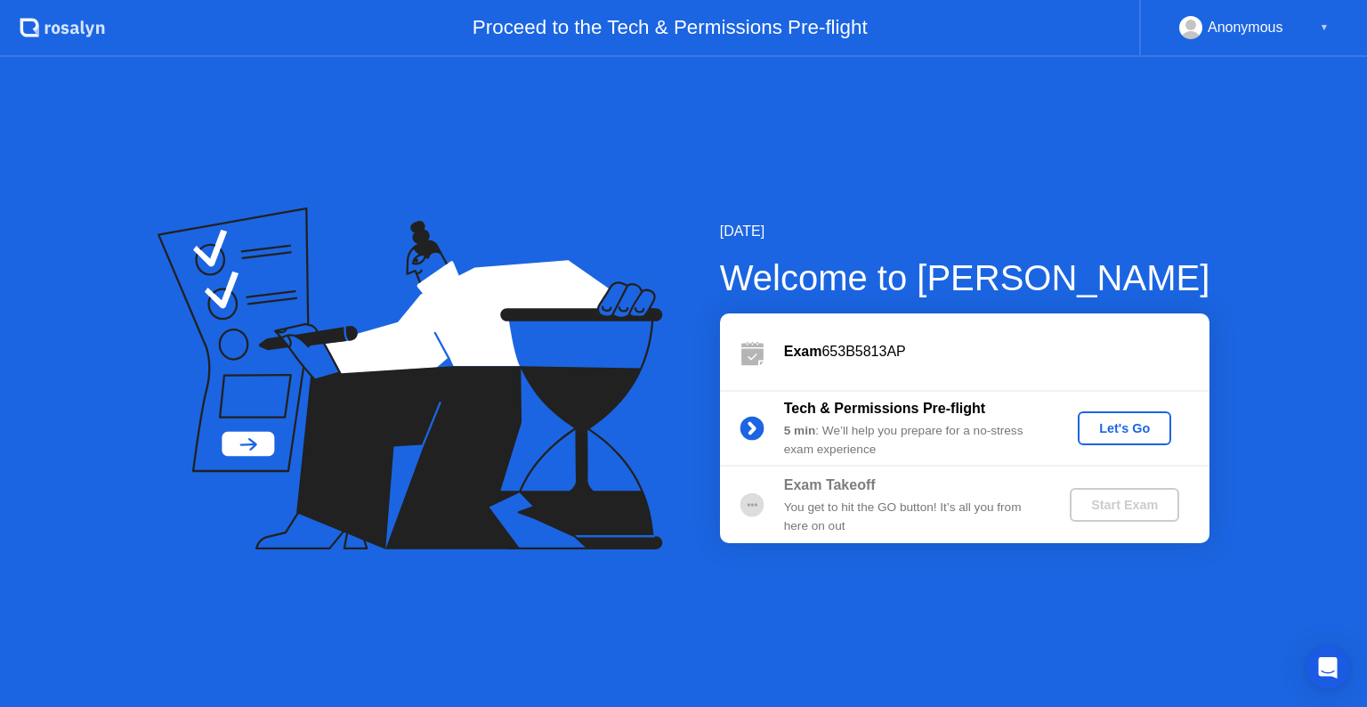
click at [1144, 434] on div "Let's Go" at bounding box center [1124, 428] width 79 height 14
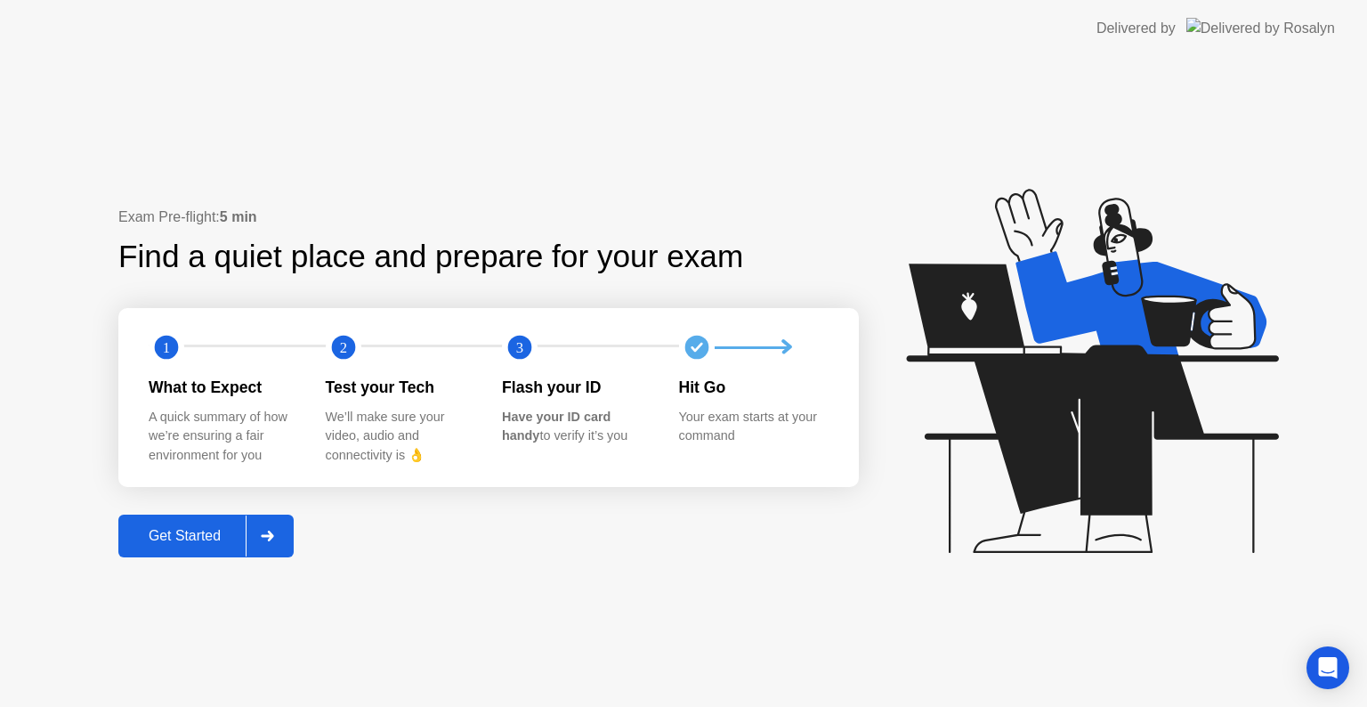
click at [203, 539] on div "Get Started" at bounding box center [185, 536] width 122 height 16
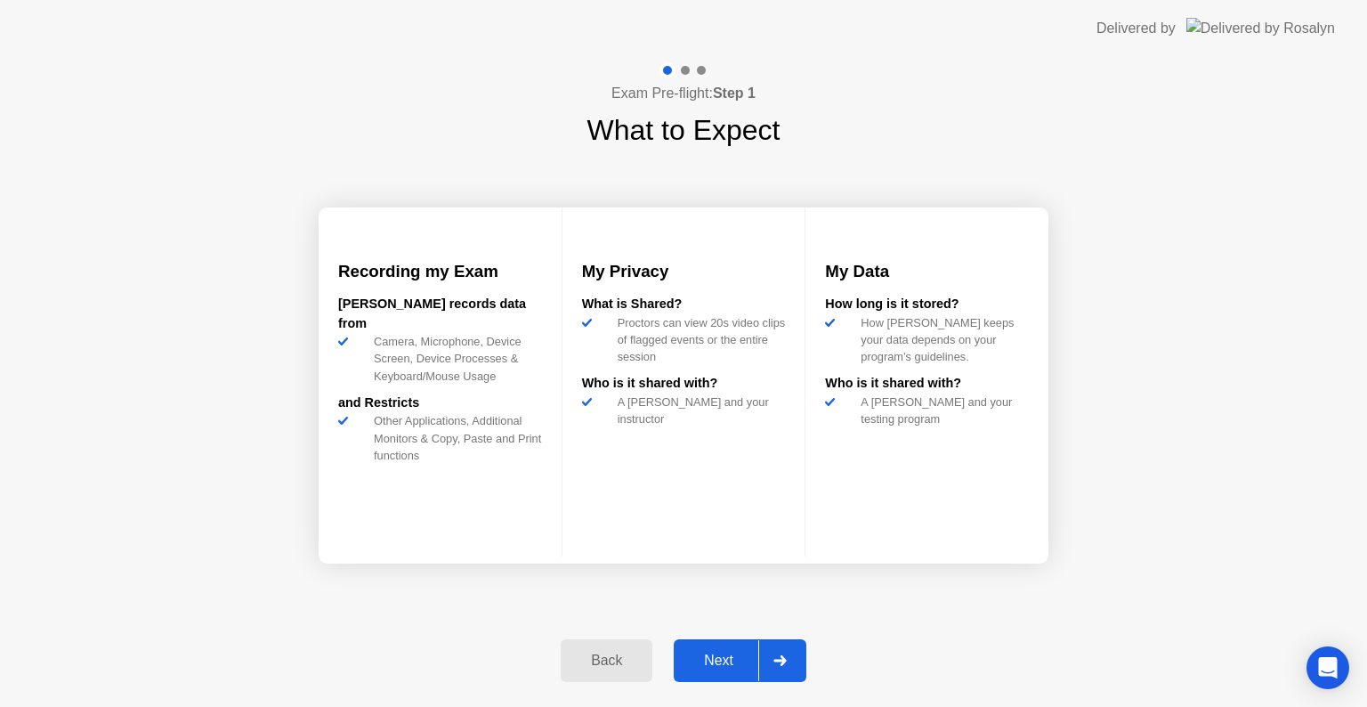
click at [792, 656] on div at bounding box center [779, 660] width 43 height 41
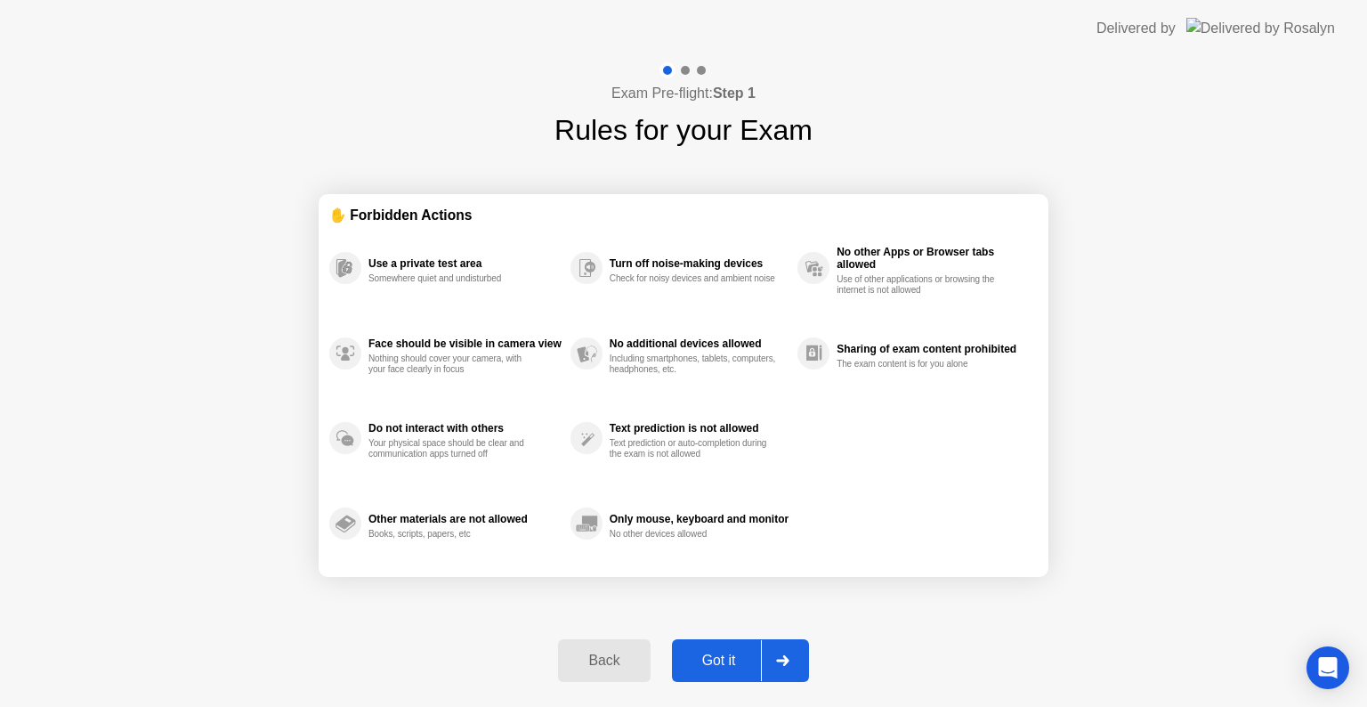
click at [793, 659] on div at bounding box center [782, 660] width 43 height 41
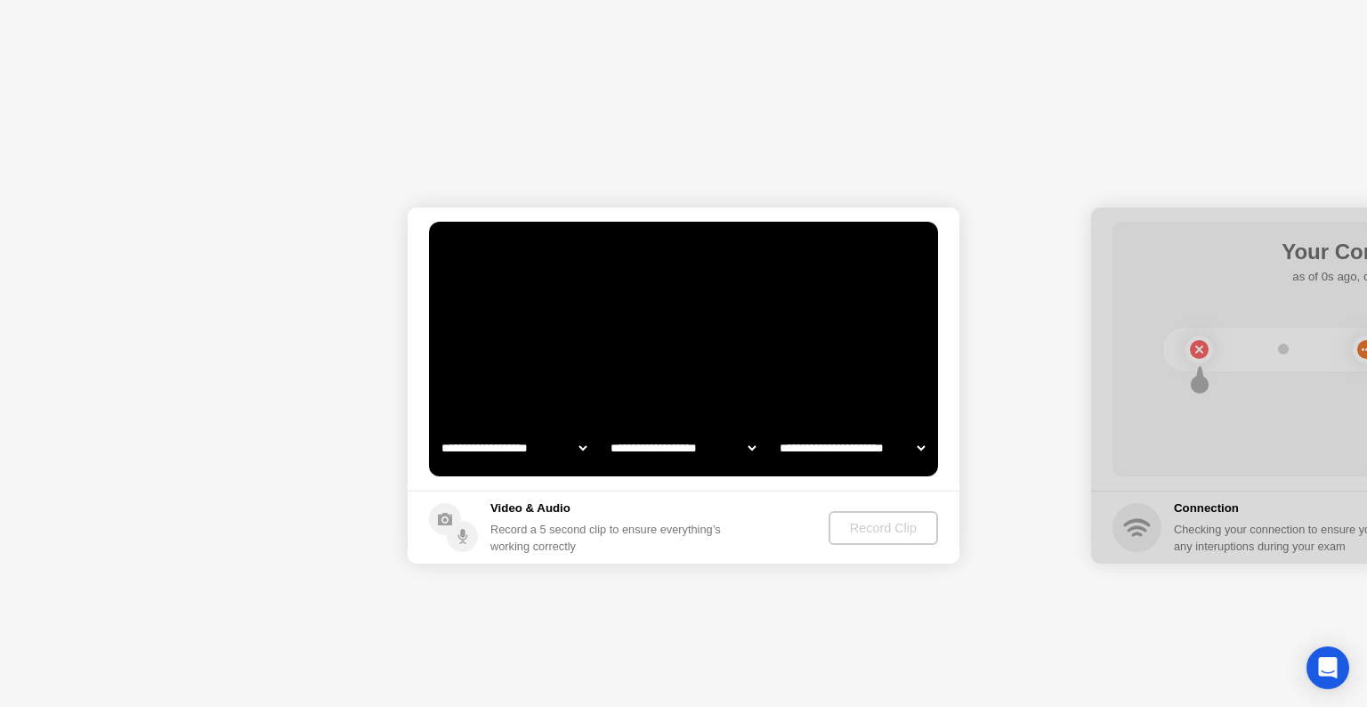
select select "**********"
select select "*******"
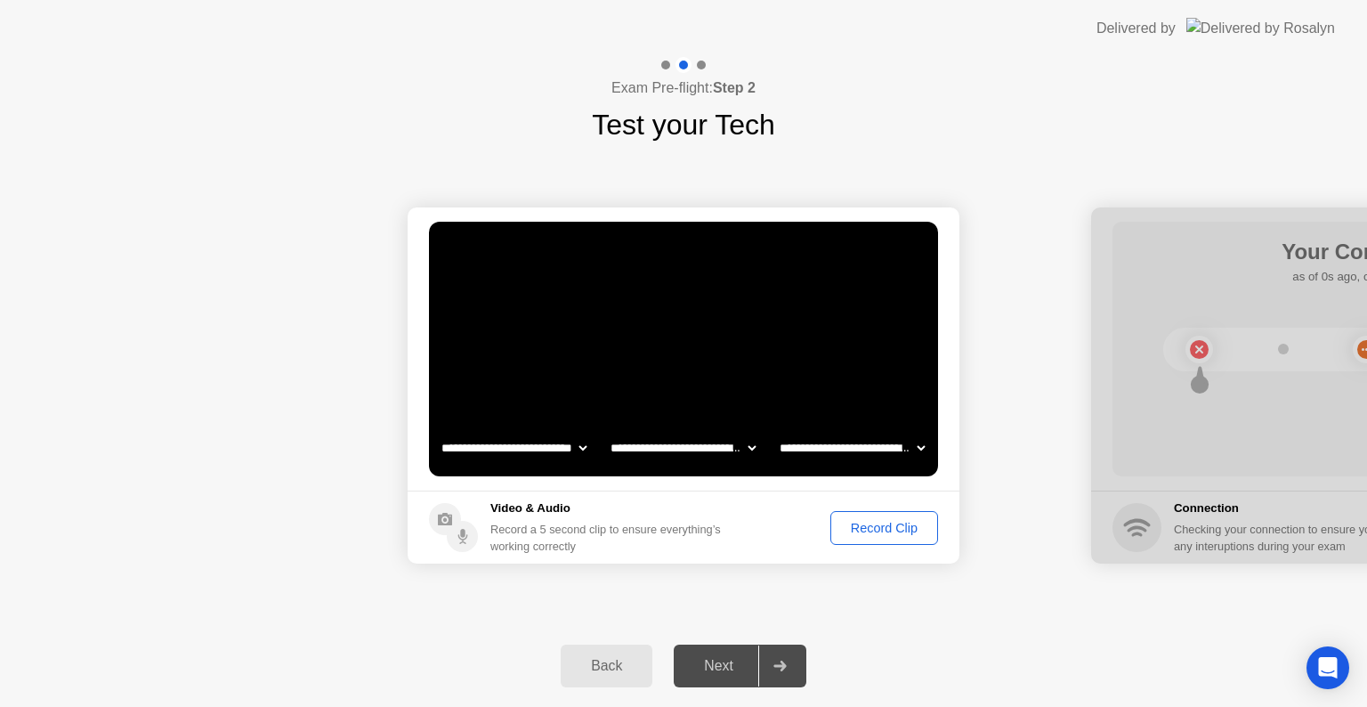
click at [876, 537] on button "Record Clip" at bounding box center [885, 528] width 108 height 34
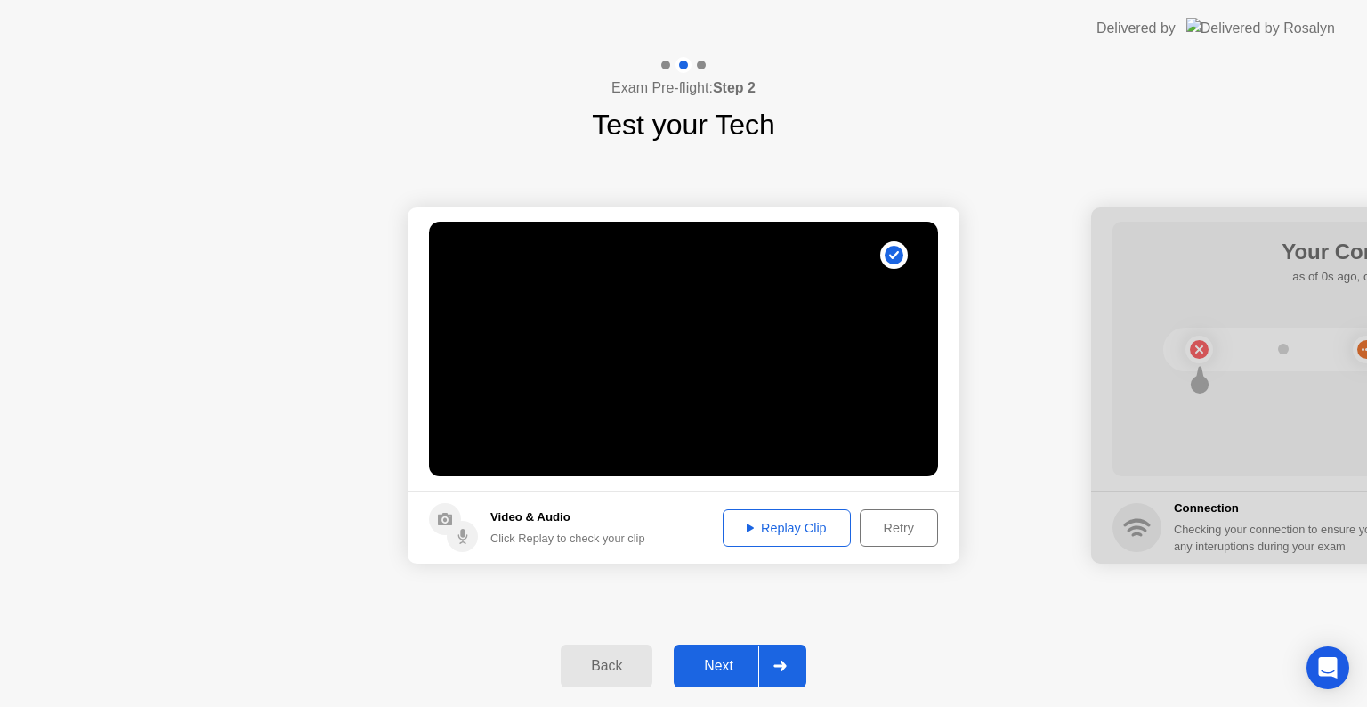
click at [790, 666] on div at bounding box center [779, 665] width 43 height 41
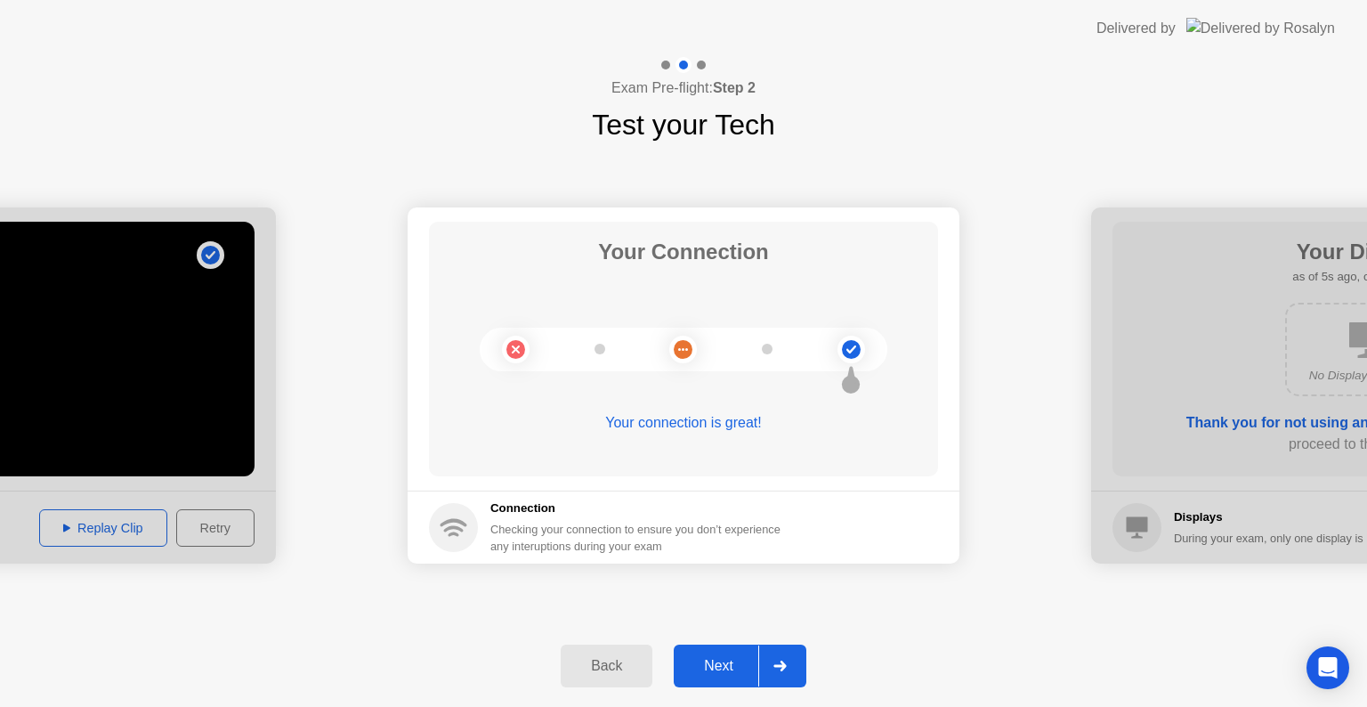
click at [762, 668] on div at bounding box center [779, 665] width 43 height 41
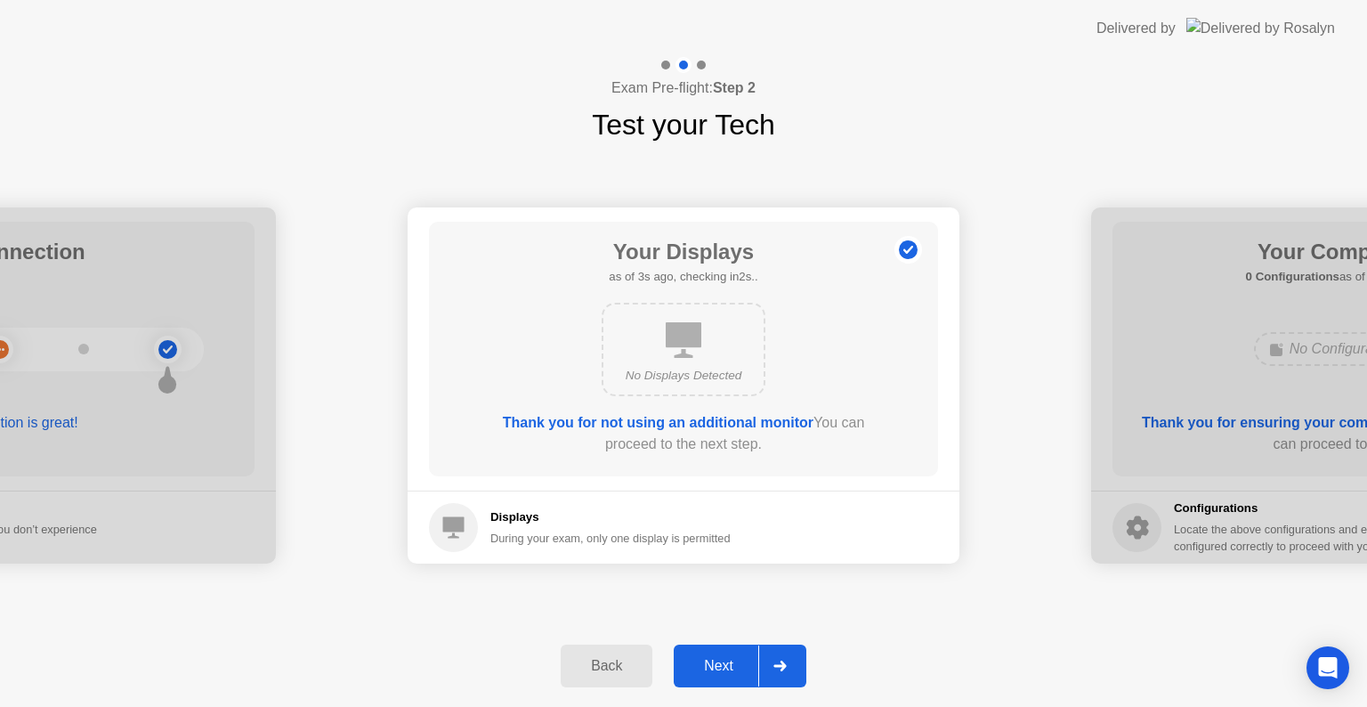
click at [762, 668] on div at bounding box center [779, 665] width 43 height 41
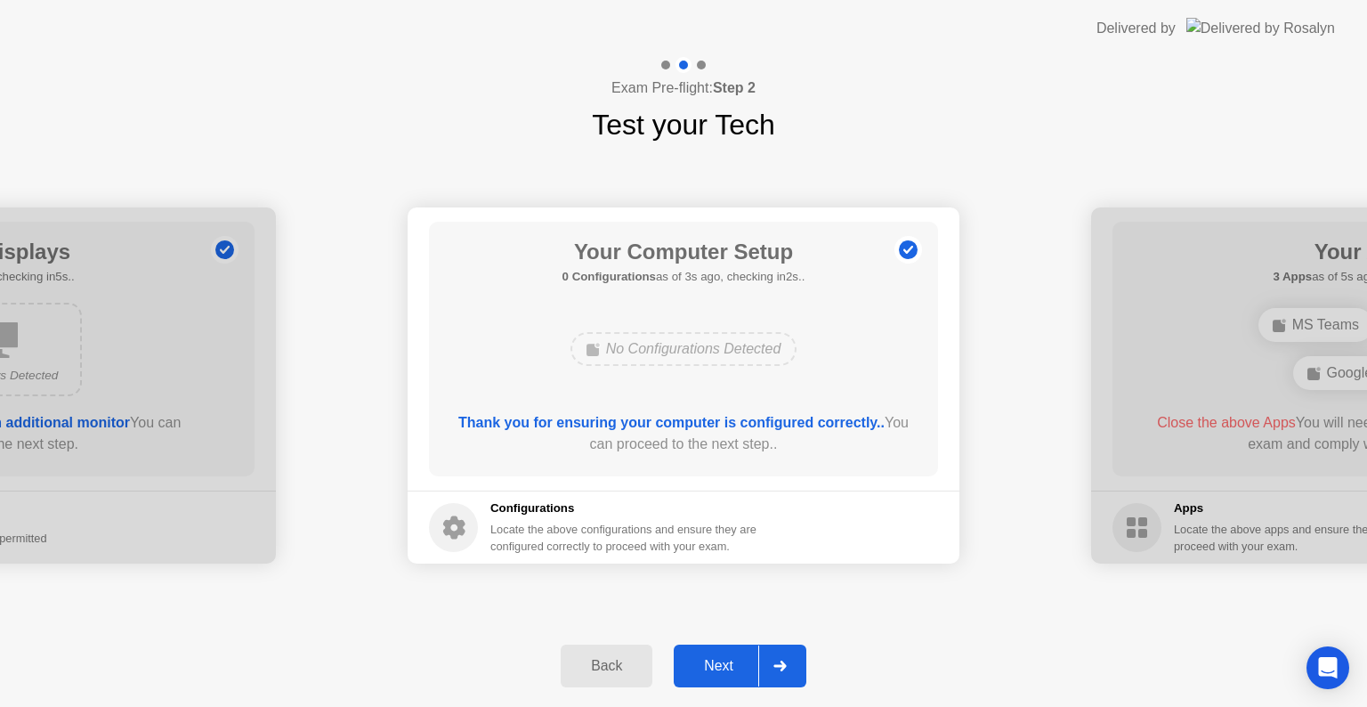
click at [762, 668] on div at bounding box center [779, 665] width 43 height 41
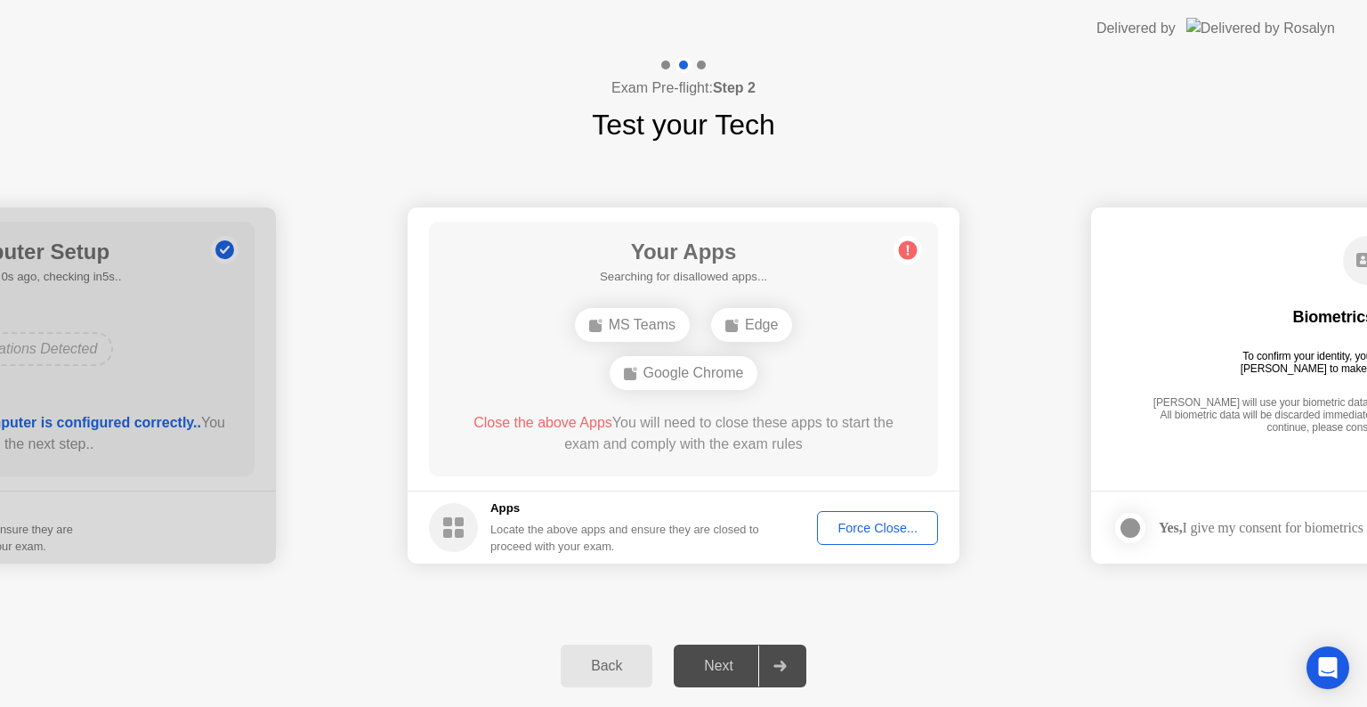
click at [873, 525] on div "Force Close..." at bounding box center [877, 528] width 109 height 14
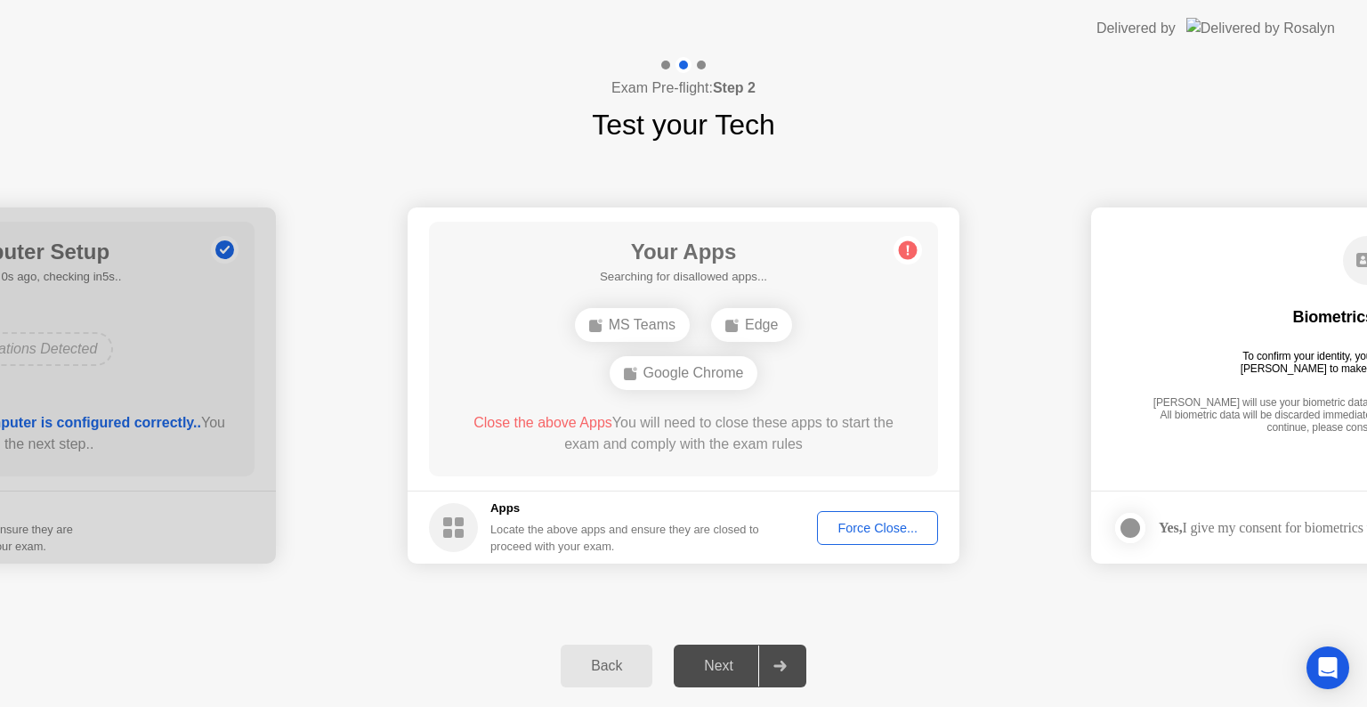
click at [933, 442] on div "Your Apps Searching for disallowed apps... MS Teams Edge Google Chrome Close th…" at bounding box center [683, 349] width 509 height 255
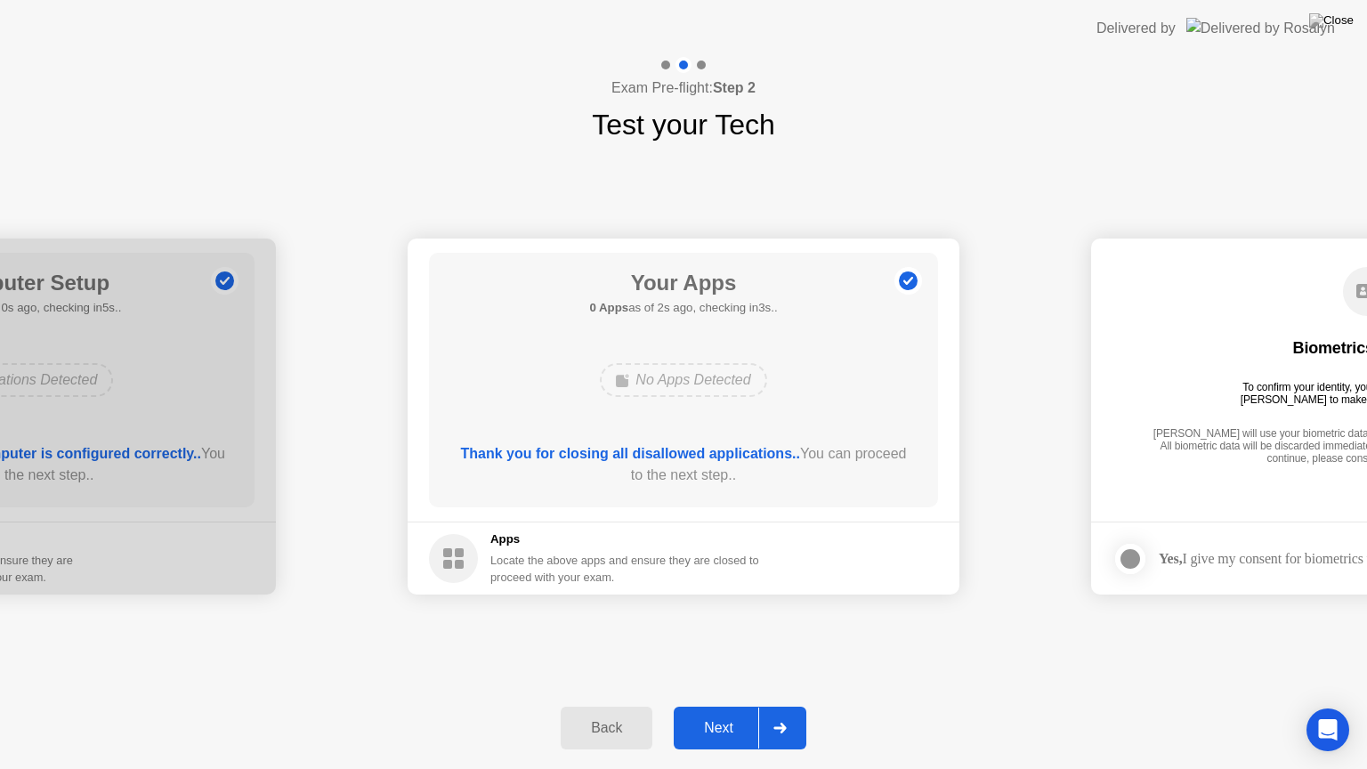
click at [777, 706] on div at bounding box center [779, 728] width 43 height 41
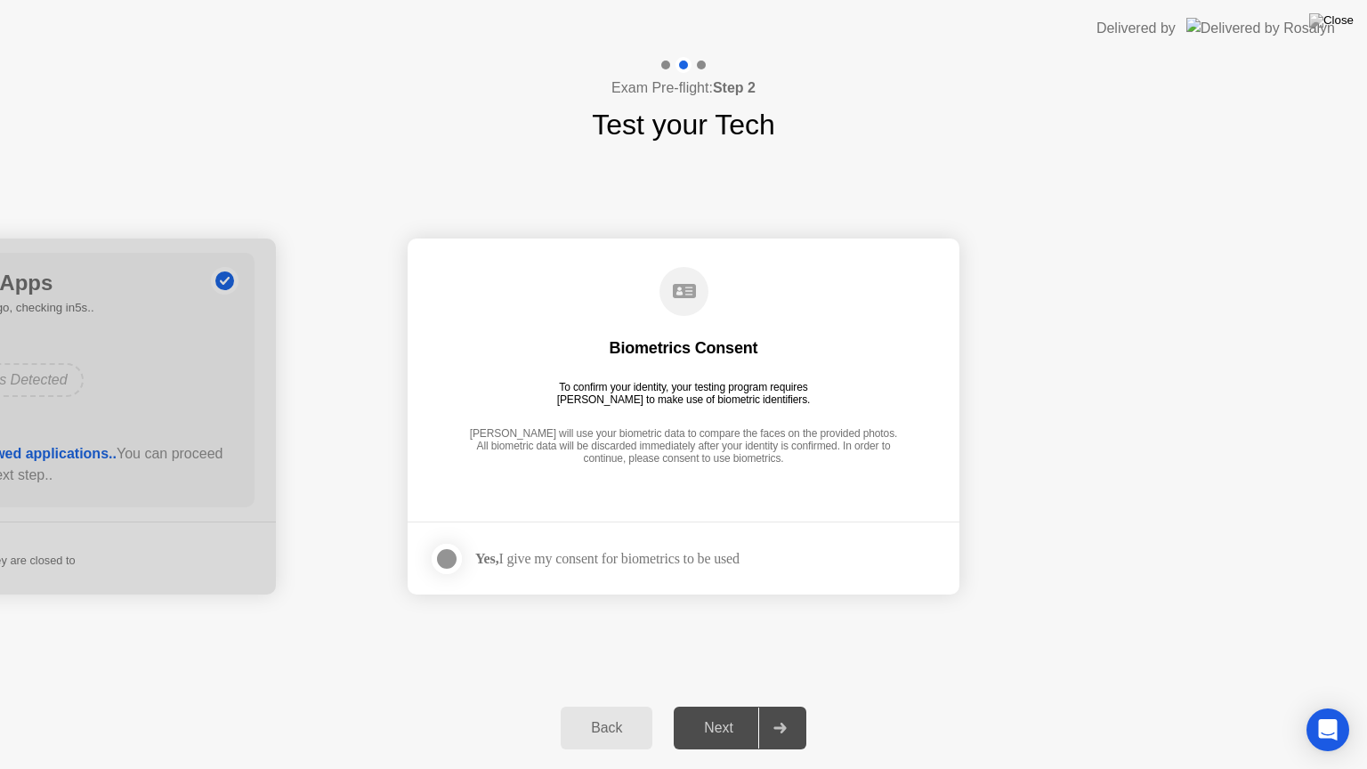
click at [454, 557] on div at bounding box center [446, 558] width 21 height 21
click at [790, 706] on div at bounding box center [779, 728] width 43 height 41
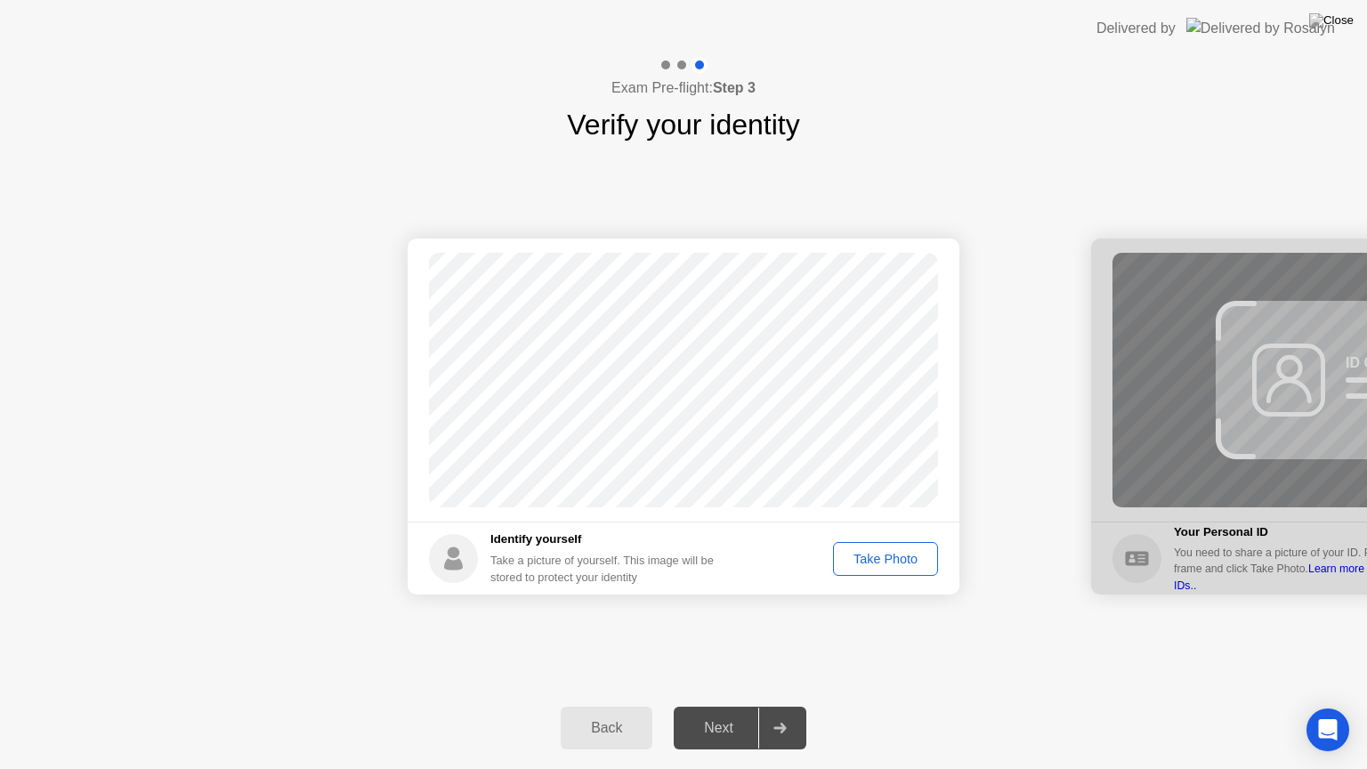
click at [909, 552] on div "Take Photo" at bounding box center [885, 559] width 93 height 14
click at [772, 706] on div at bounding box center [779, 728] width 43 height 41
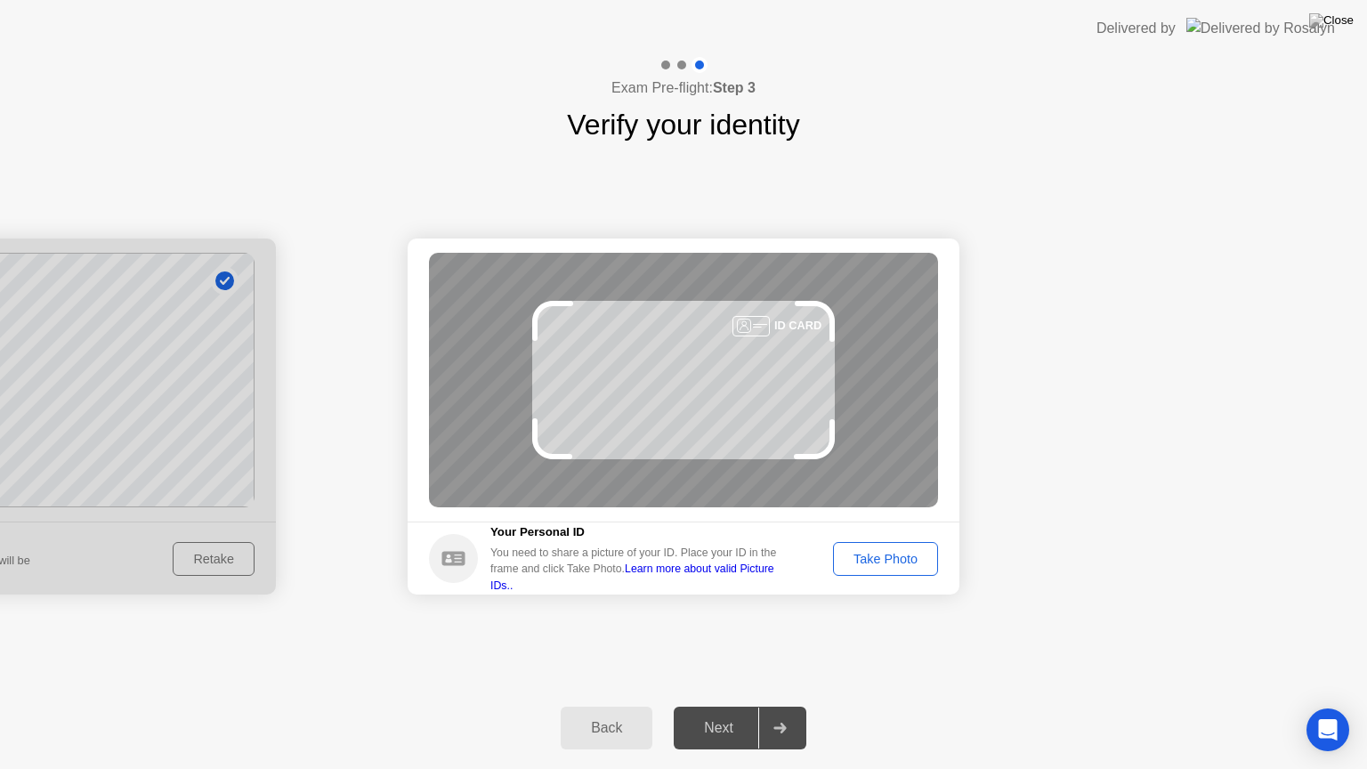
click at [919, 559] on div "Take Photo" at bounding box center [885, 559] width 93 height 14
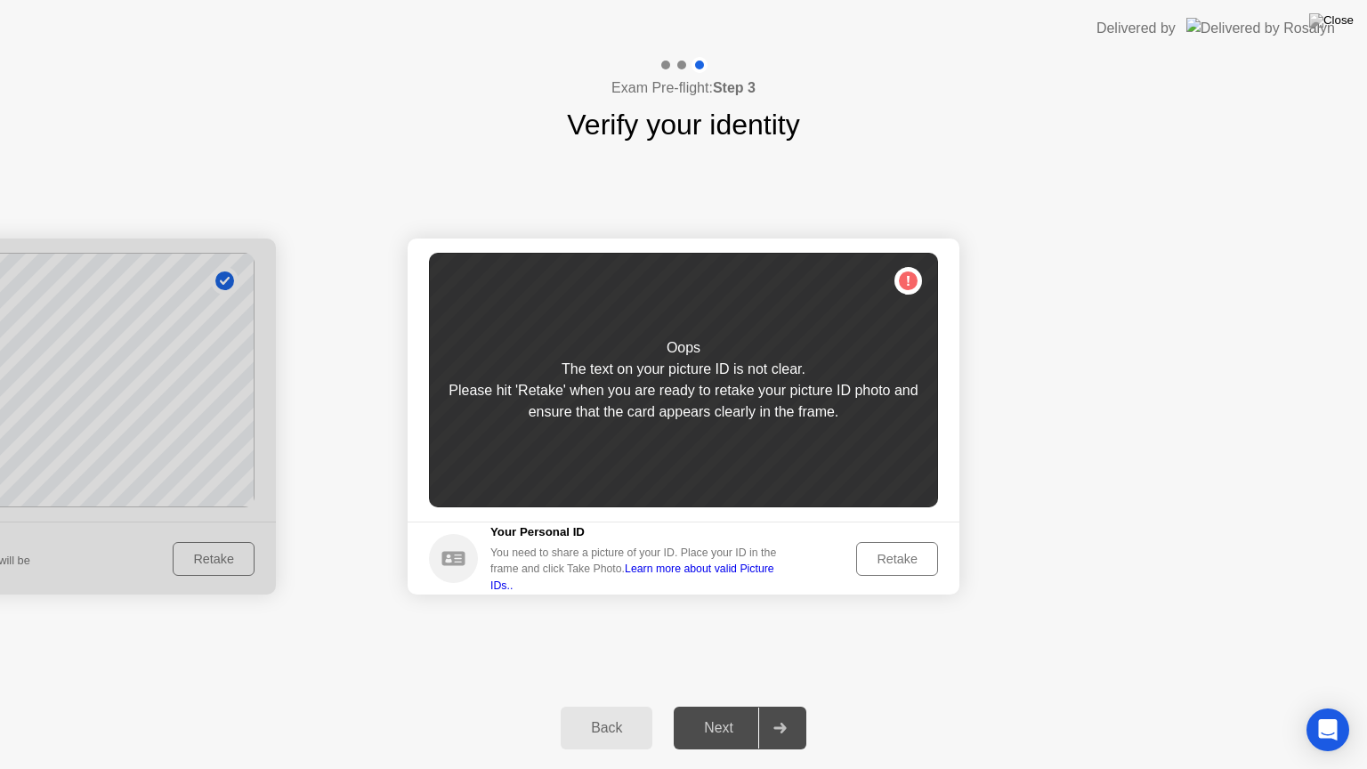
click at [897, 555] on div "Retake" at bounding box center [897, 559] width 69 height 14
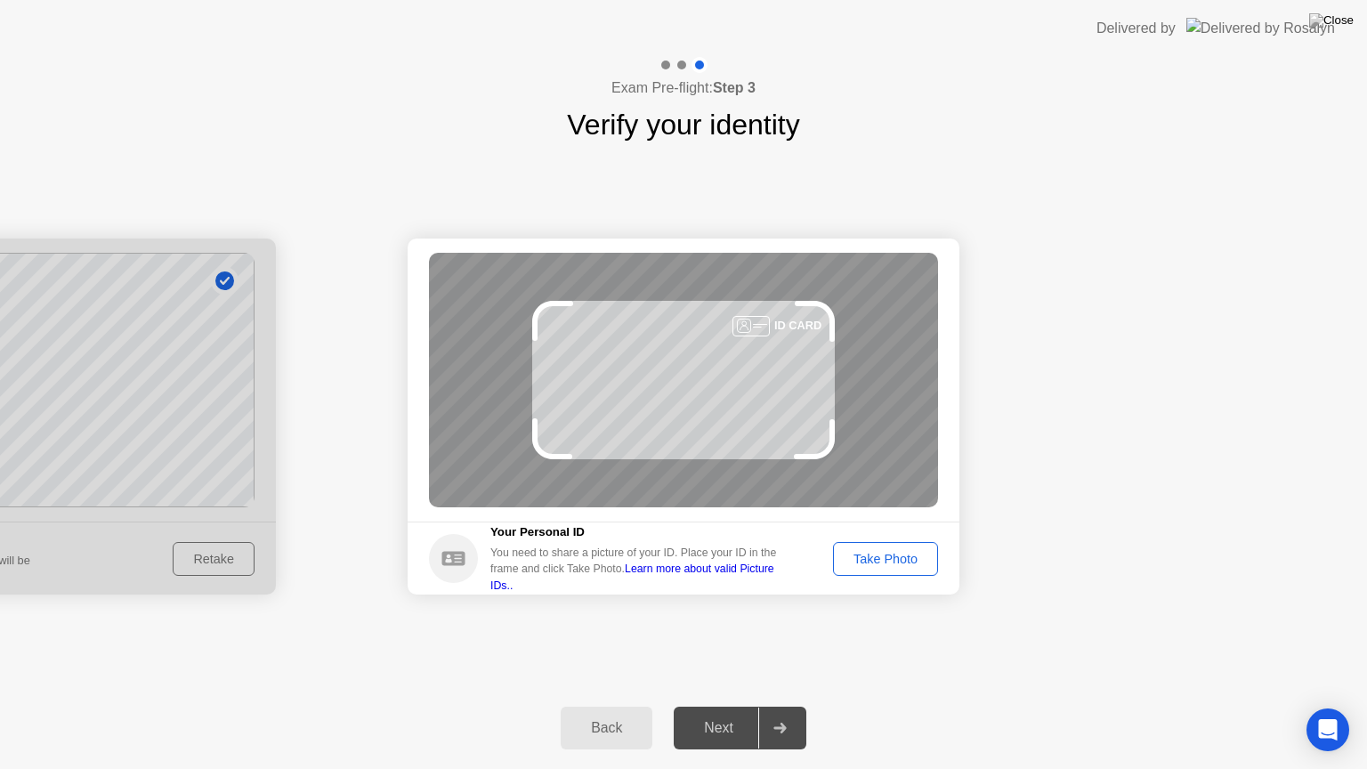
click at [876, 552] on div "Take Photo" at bounding box center [885, 559] width 93 height 14
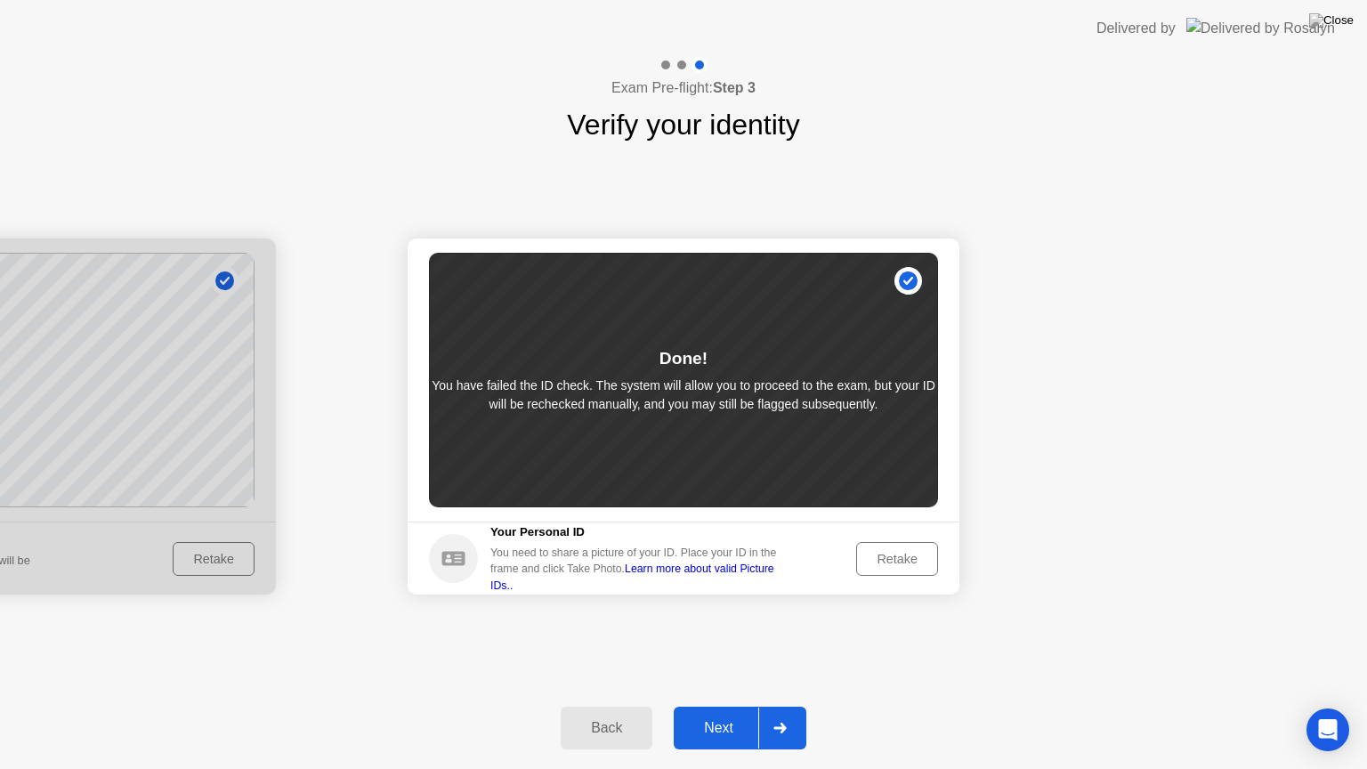
click at [790, 706] on div at bounding box center [779, 728] width 43 height 41
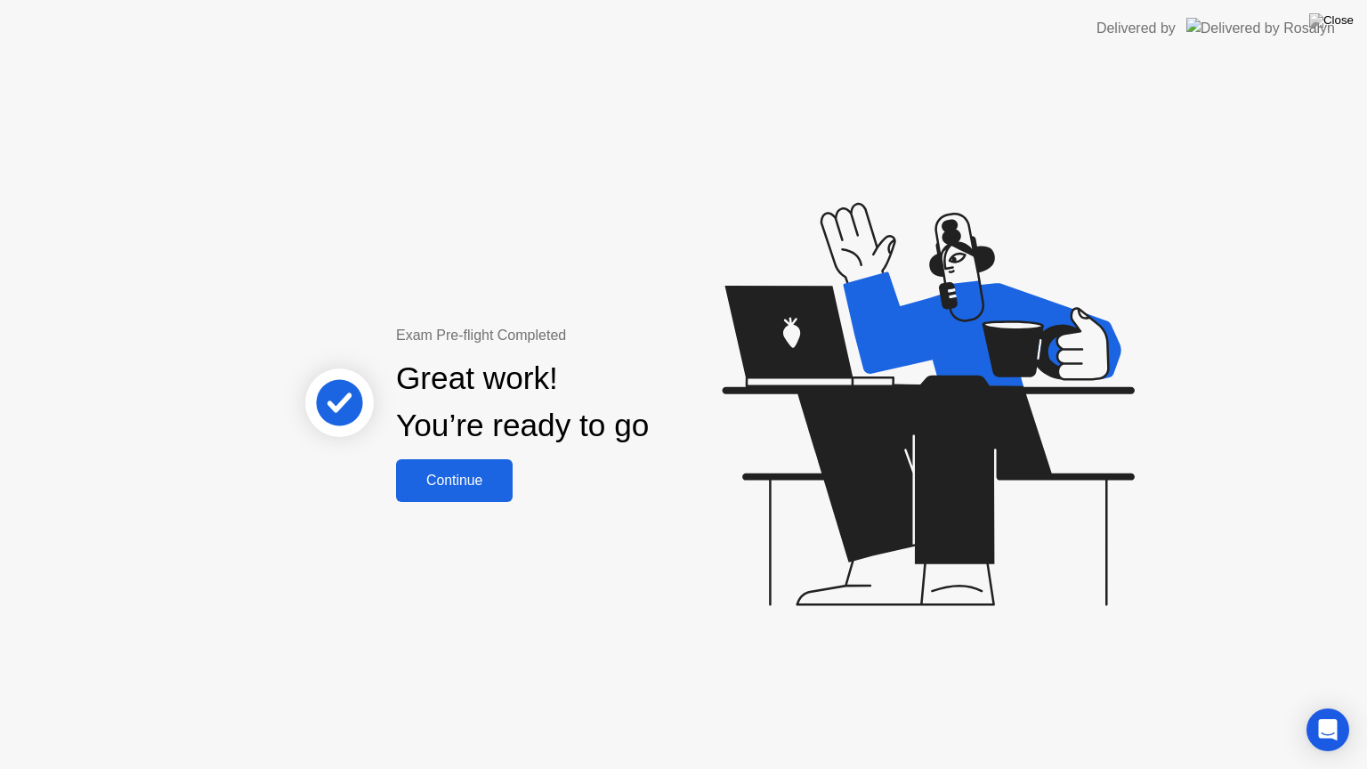
click at [451, 486] on div "Continue" at bounding box center [454, 481] width 106 height 16
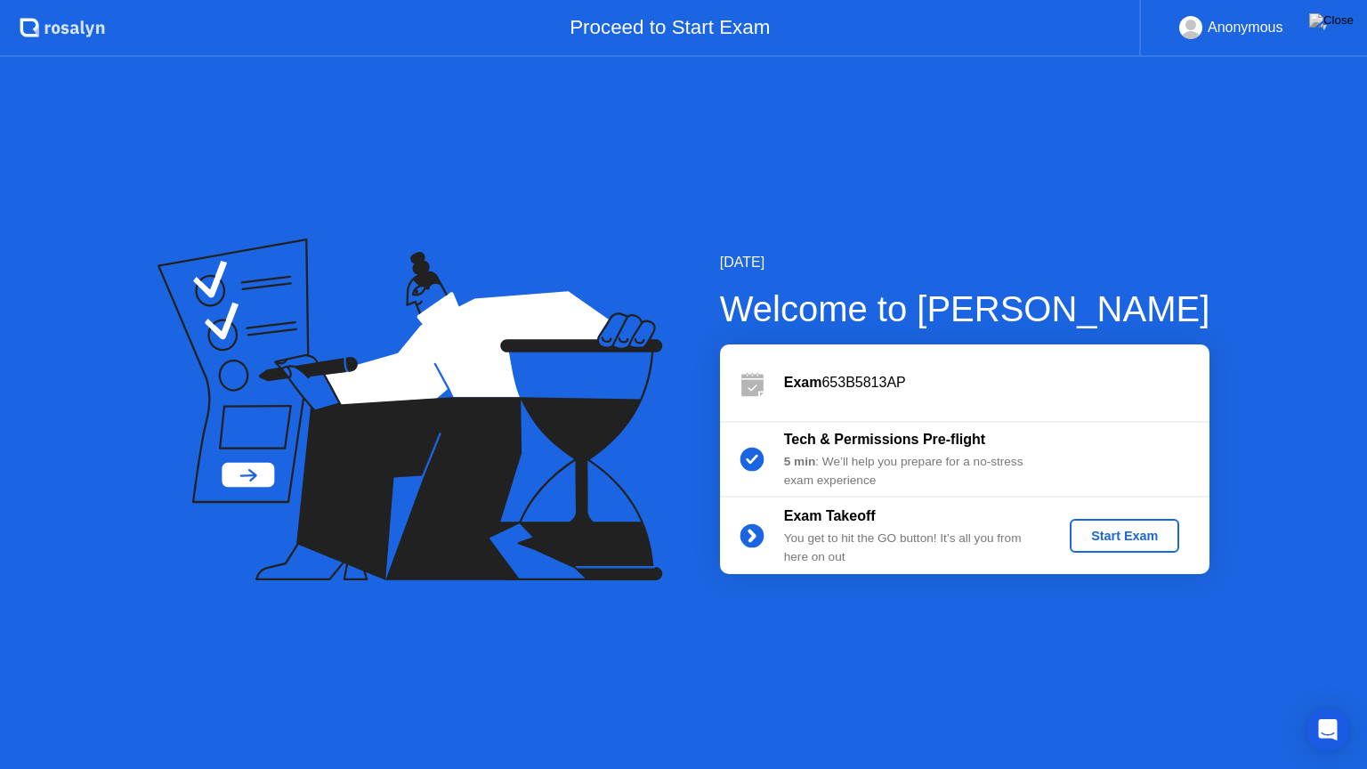
click at [1107, 537] on div "Start Exam" at bounding box center [1124, 536] width 95 height 14
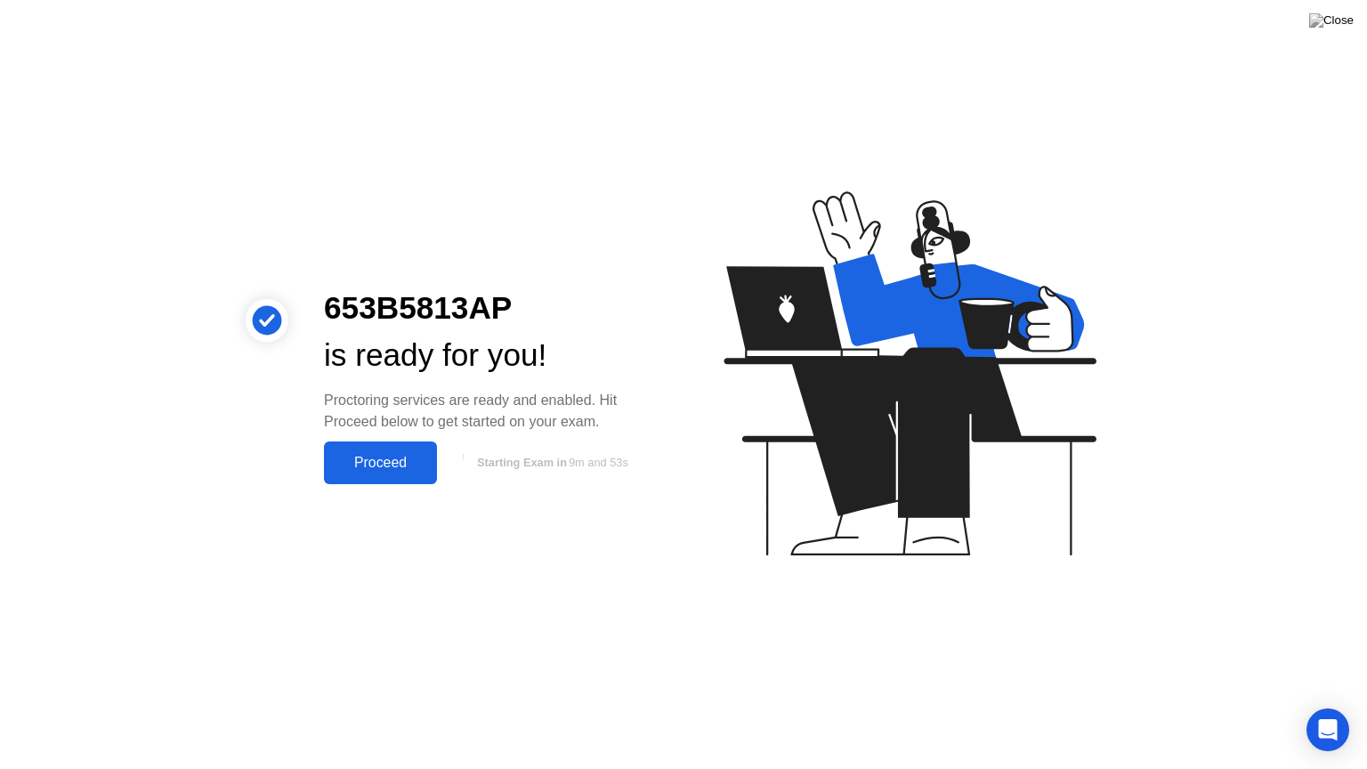
click at [382, 458] on div "Proceed" at bounding box center [380, 463] width 102 height 16
